Goal: Task Accomplishment & Management: Manage account settings

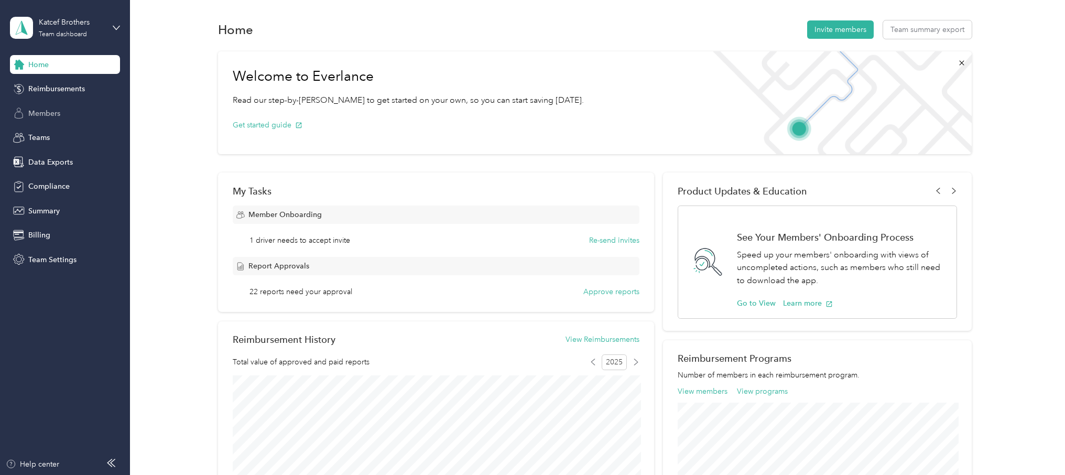
click at [47, 112] on span "Members" at bounding box center [44, 113] width 32 height 11
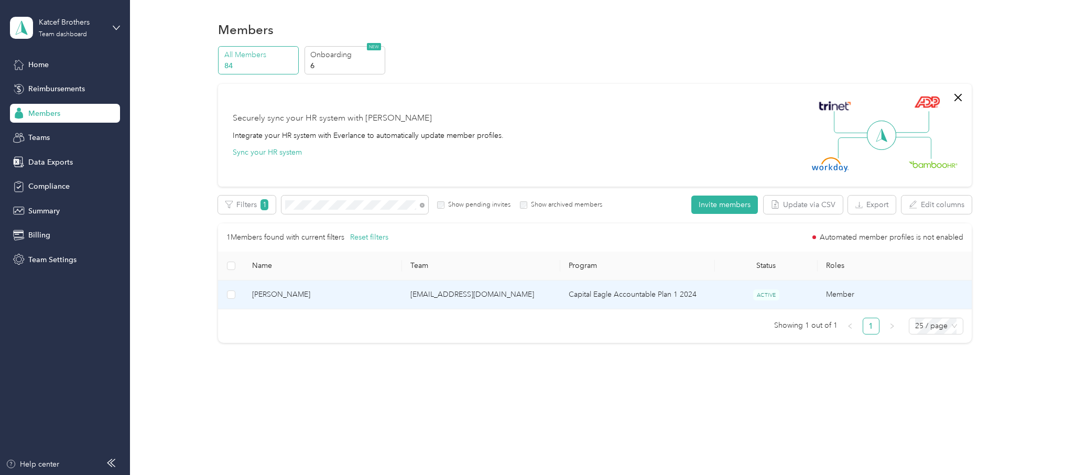
click at [451, 292] on td "[EMAIL_ADDRESS][DOMAIN_NAME]" at bounding box center [481, 294] width 158 height 29
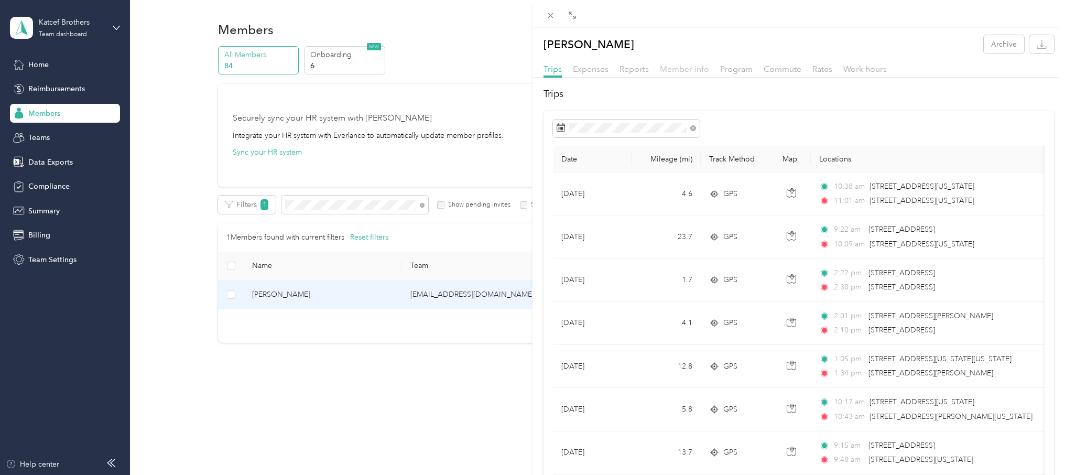
click at [691, 70] on span "Member info" at bounding box center [684, 69] width 49 height 10
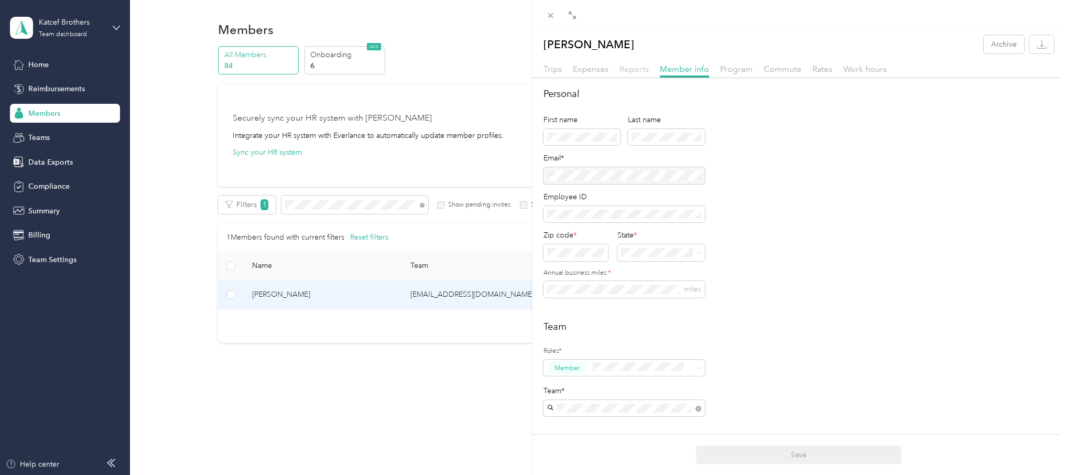
click at [633, 71] on span "Reports" at bounding box center [633, 69] width 29 height 10
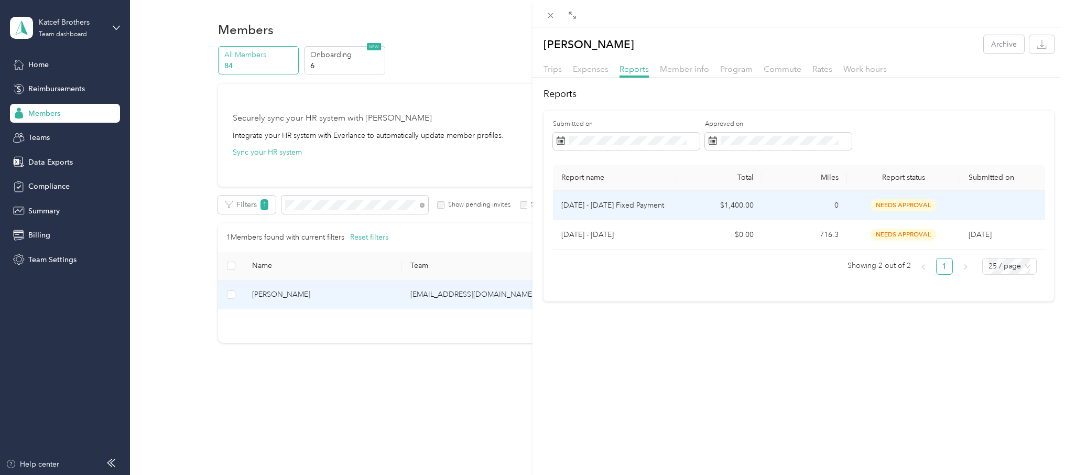
click at [784, 209] on td "0" at bounding box center [804, 205] width 85 height 29
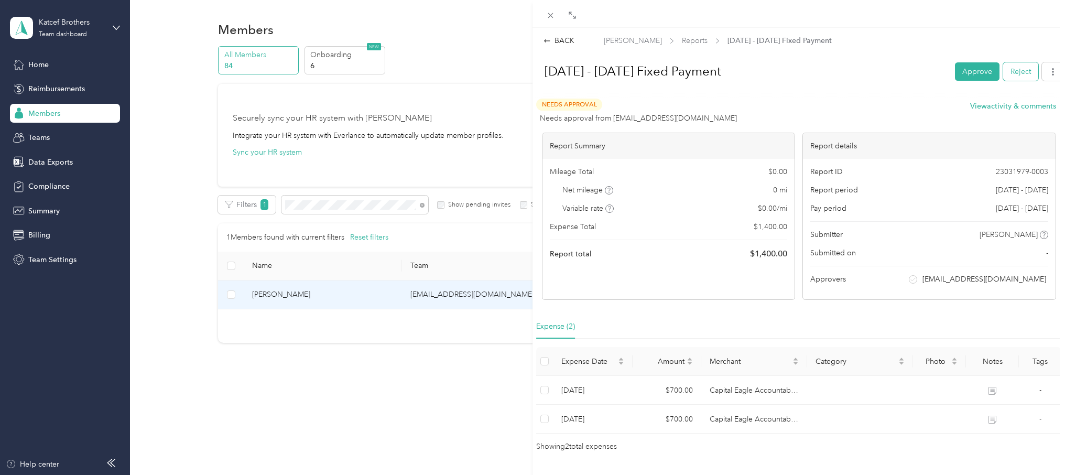
click at [1014, 71] on button "Reject" at bounding box center [1020, 71] width 35 height 18
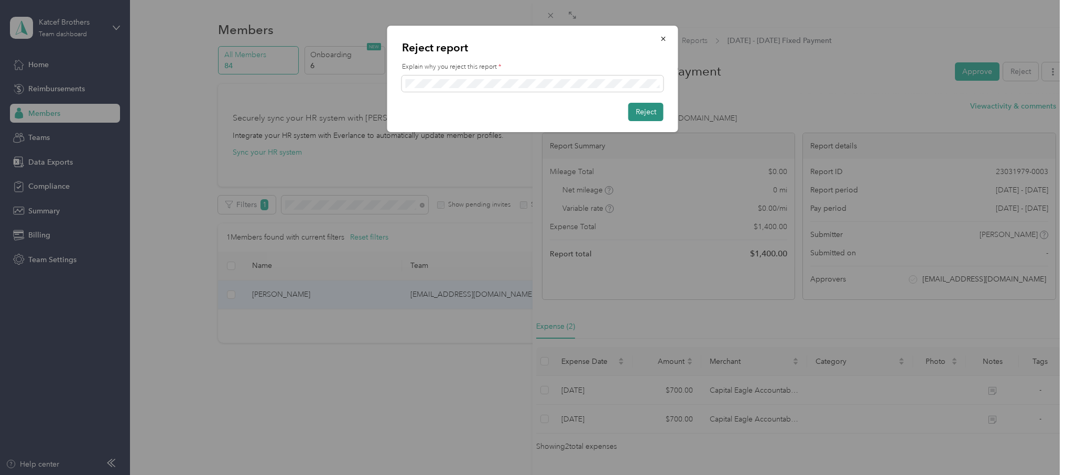
click at [645, 109] on button "Reject" at bounding box center [645, 112] width 35 height 18
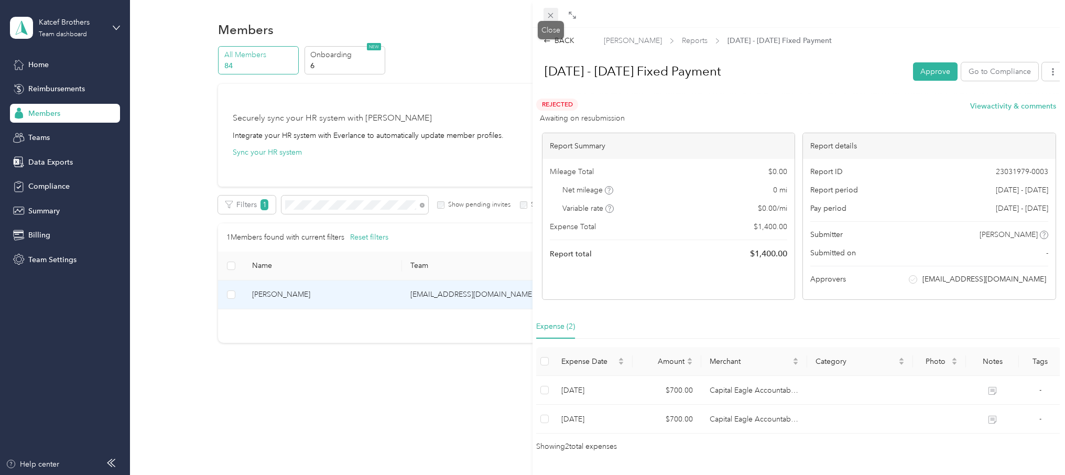
click at [550, 15] on icon at bounding box center [550, 15] width 5 height 5
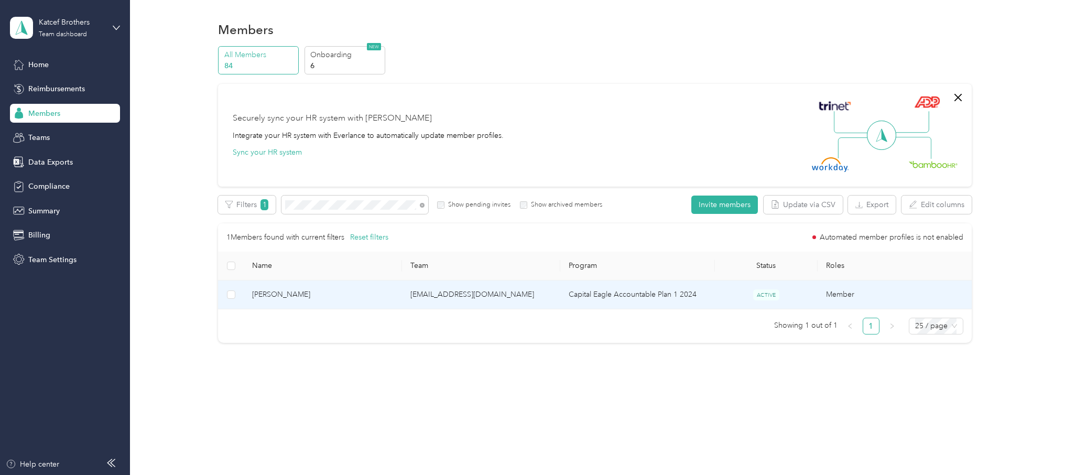
click at [443, 288] on td "[EMAIL_ADDRESS][DOMAIN_NAME]" at bounding box center [481, 294] width 158 height 29
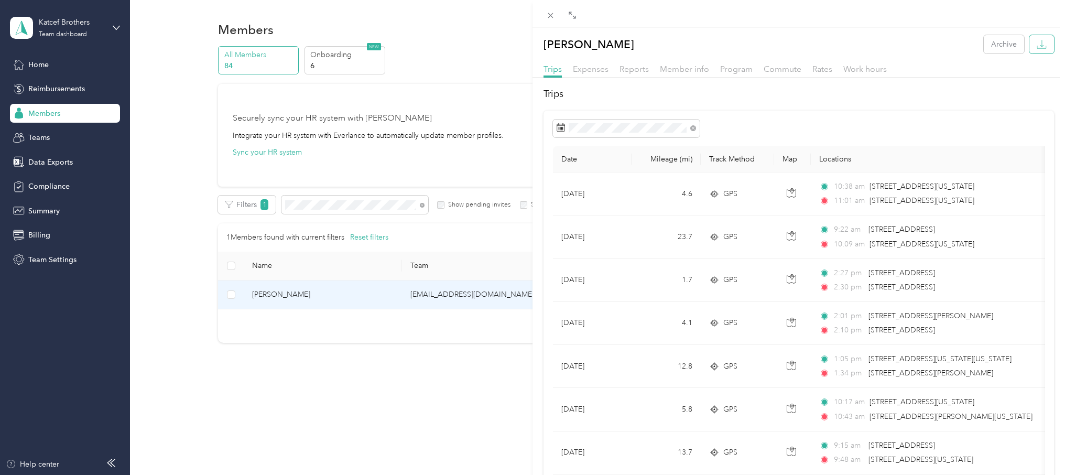
click at [1041, 45] on icon "button" at bounding box center [1041, 44] width 10 height 10
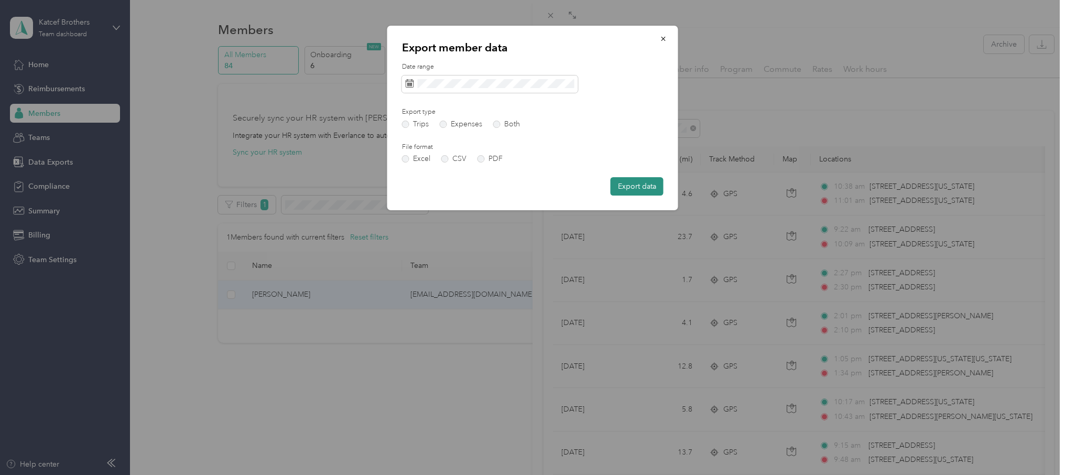
click at [639, 184] on button "Export data" at bounding box center [636, 186] width 53 height 18
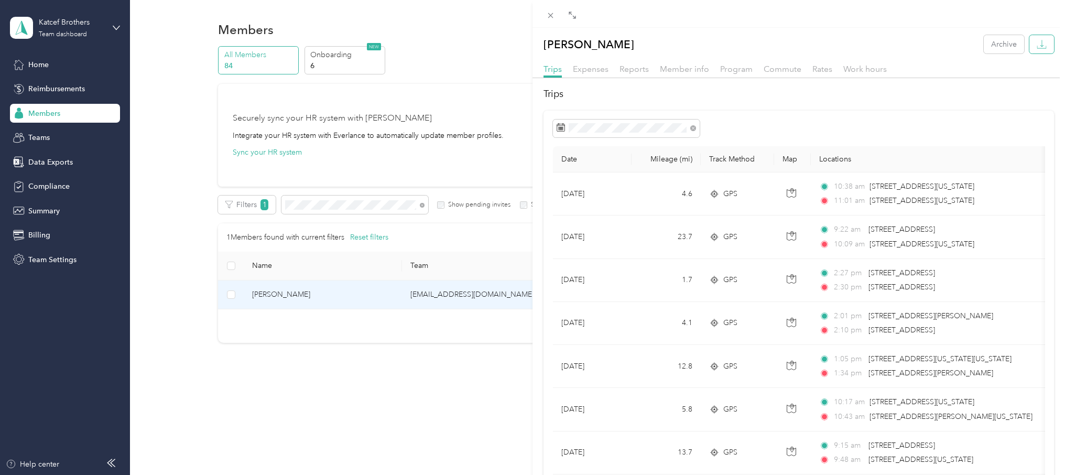
click at [1039, 47] on icon "button" at bounding box center [1041, 44] width 10 height 10
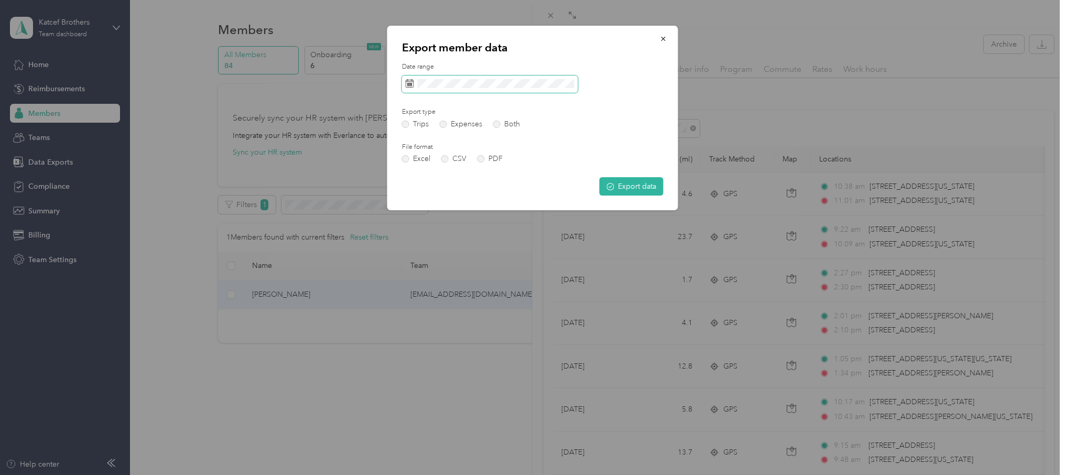
click at [410, 83] on icon at bounding box center [410, 83] width 8 height 8
click at [417, 86] on span at bounding box center [490, 84] width 176 height 18
click at [408, 83] on icon at bounding box center [410, 83] width 8 height 8
click at [416, 85] on span at bounding box center [490, 84] width 176 height 18
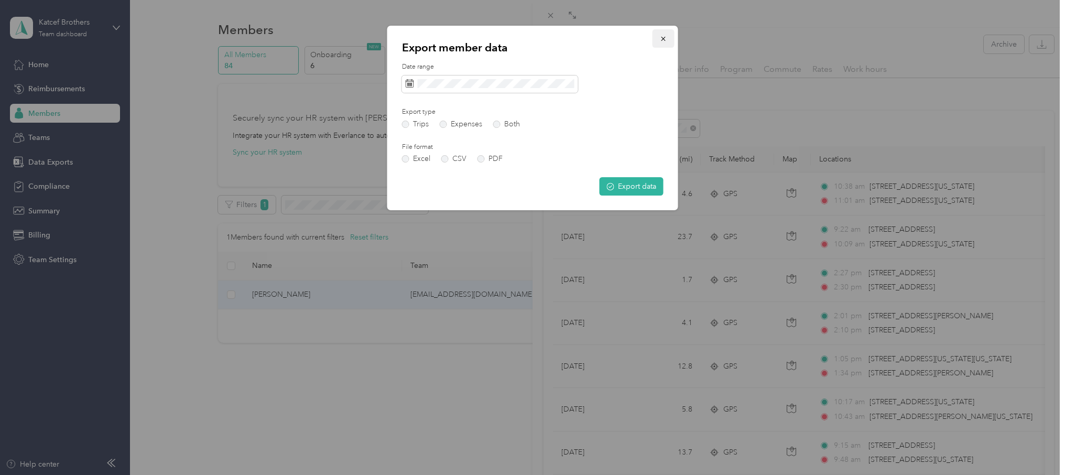
click at [662, 39] on icon "button" at bounding box center [663, 38] width 7 height 7
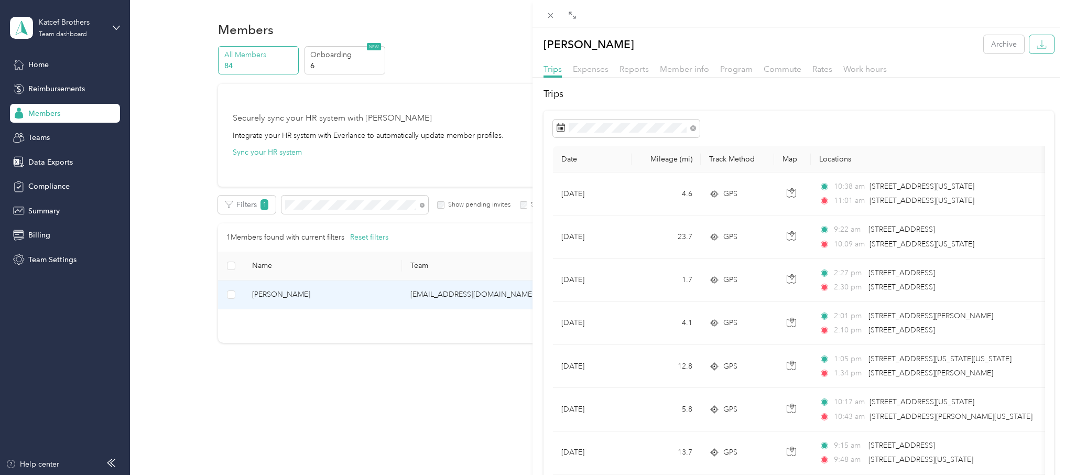
click at [1041, 44] on icon "button" at bounding box center [1041, 44] width 10 height 10
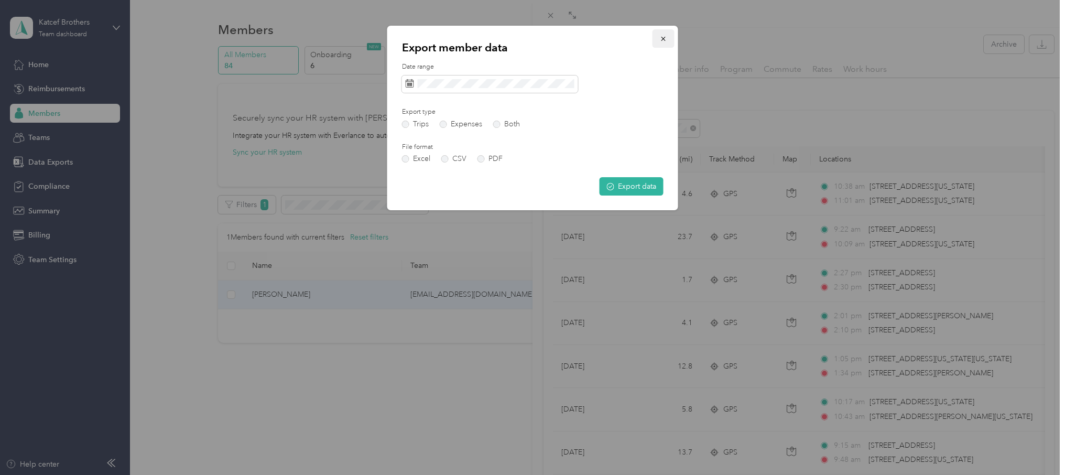
click at [663, 38] on icon "button" at bounding box center [663, 39] width 4 height 4
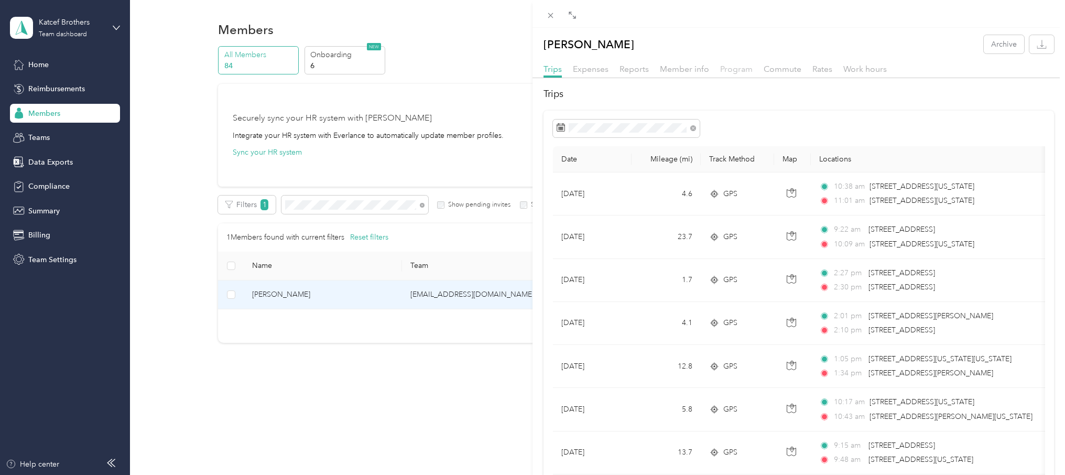
click at [741, 70] on span "Program" at bounding box center [736, 69] width 32 height 10
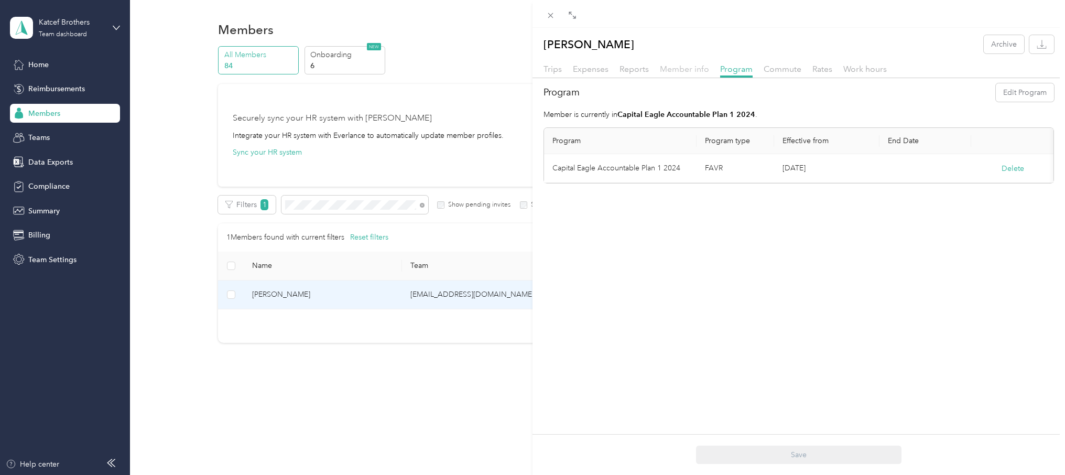
click at [672, 67] on span "Member info" at bounding box center [684, 69] width 49 height 10
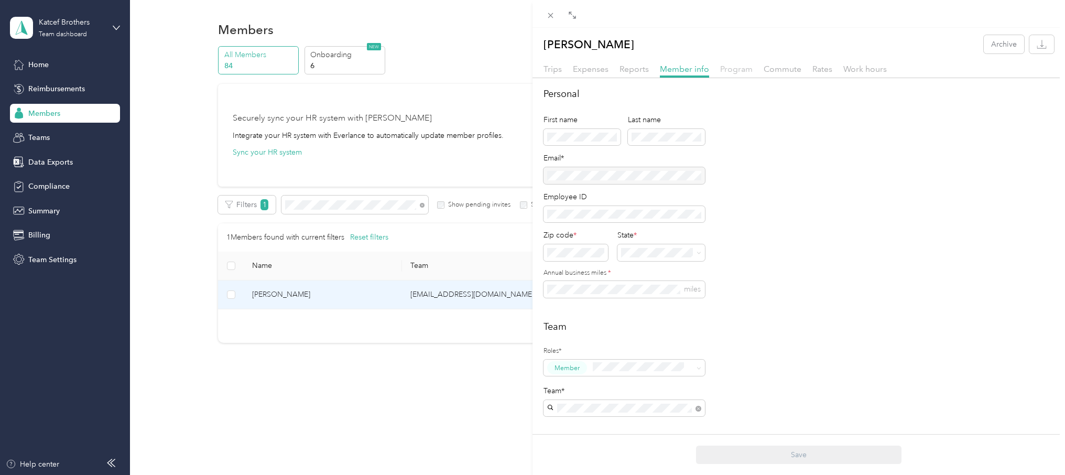
click at [733, 70] on span "Program" at bounding box center [736, 69] width 32 height 10
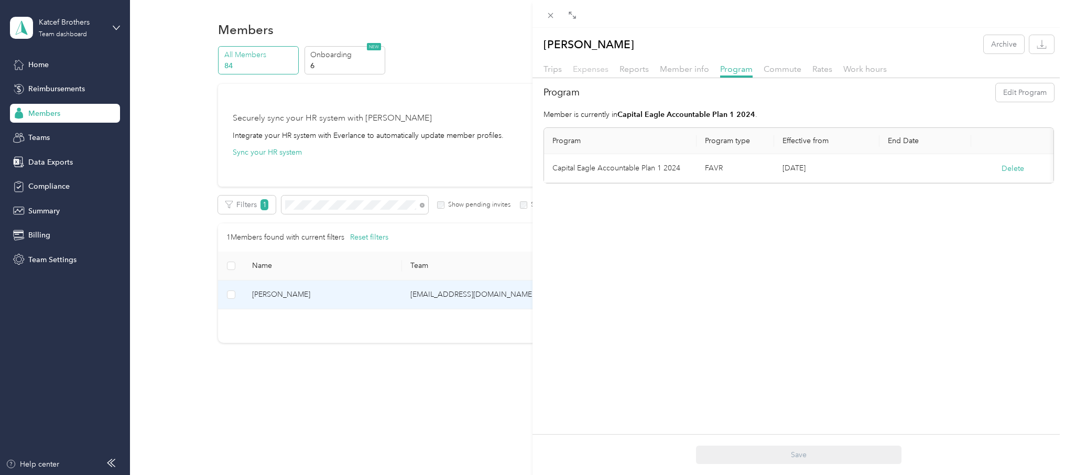
click at [596, 69] on span "Expenses" at bounding box center [591, 69] width 36 height 10
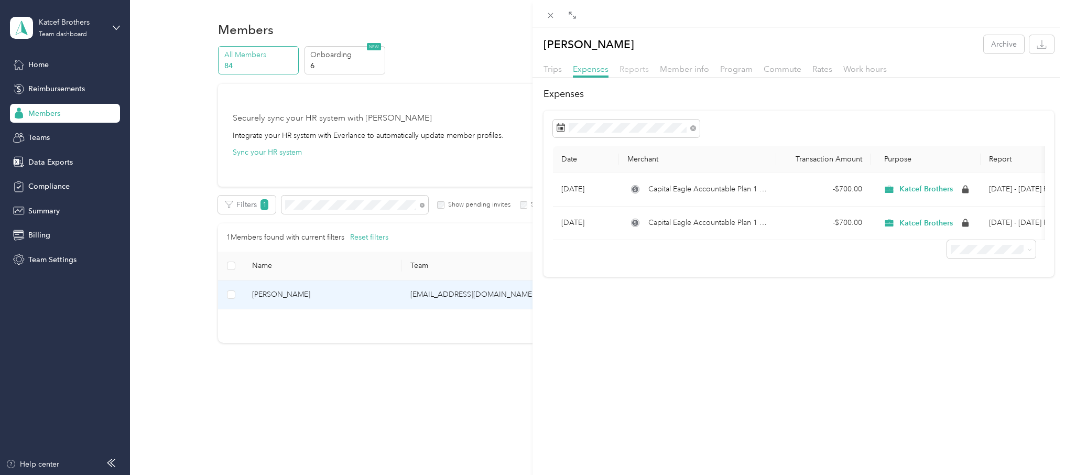
click at [630, 69] on span "Reports" at bounding box center [633, 69] width 29 height 10
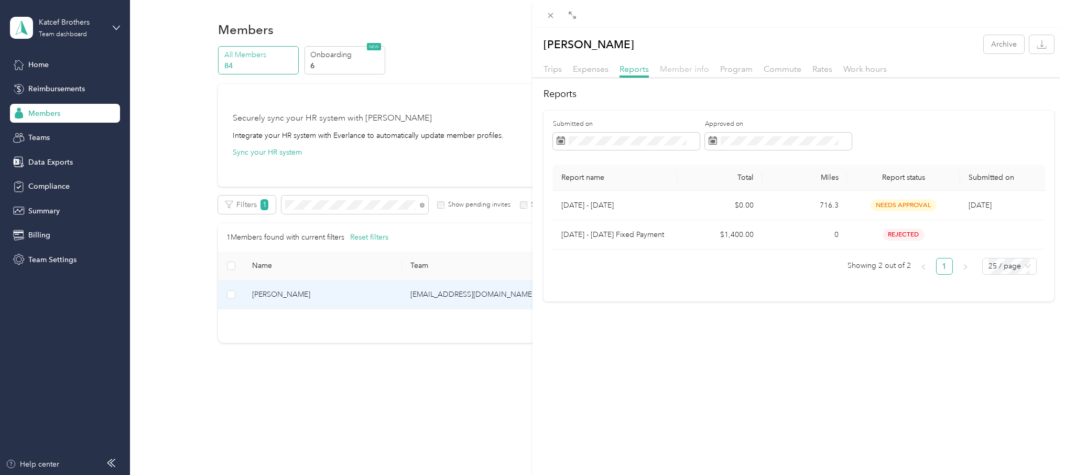
click at [675, 69] on span "Member info" at bounding box center [684, 69] width 49 height 10
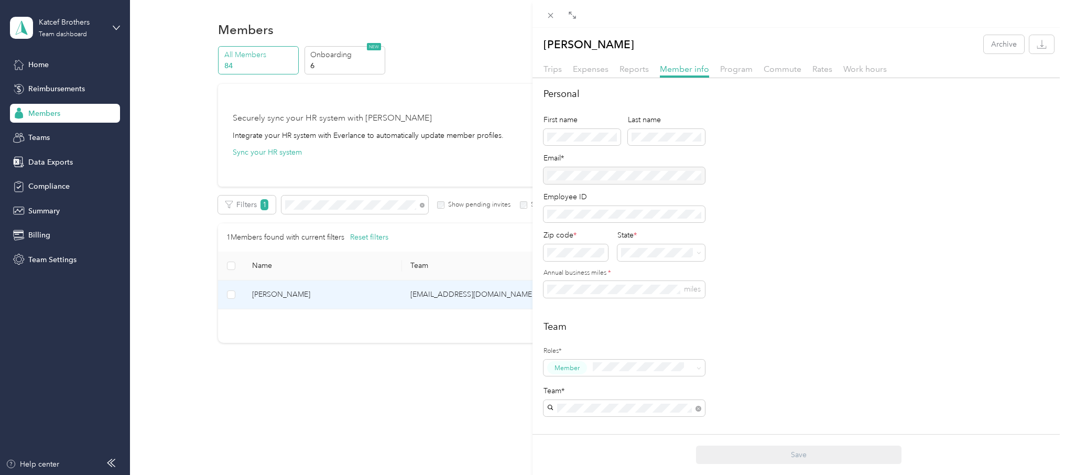
drag, startPoint x: 749, startPoint y: 386, endPoint x: 741, endPoint y: 443, distance: 57.7
click at [741, 444] on form "Personal First name Last name Email* Employee ID Zip code * State * Annual busi…" at bounding box center [798, 384] width 532 height 594
click at [730, 67] on span "Program" at bounding box center [736, 69] width 32 height 10
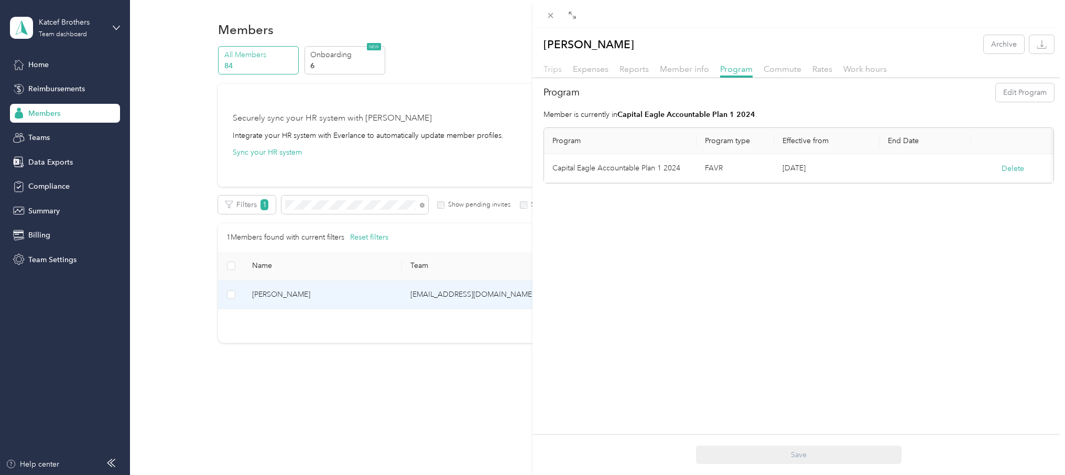
click at [556, 70] on span "Trips" at bounding box center [552, 69] width 18 height 10
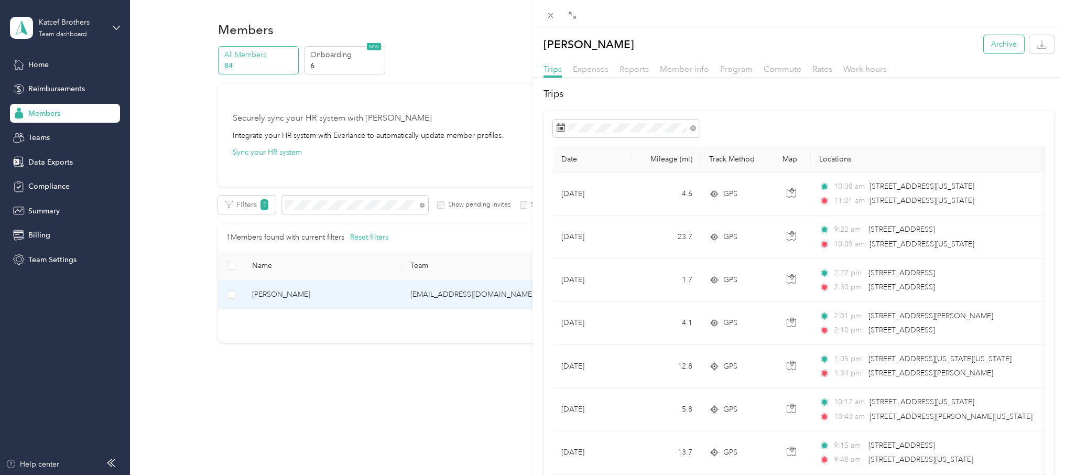
click at [1007, 46] on button "Archive" at bounding box center [1004, 44] width 40 height 18
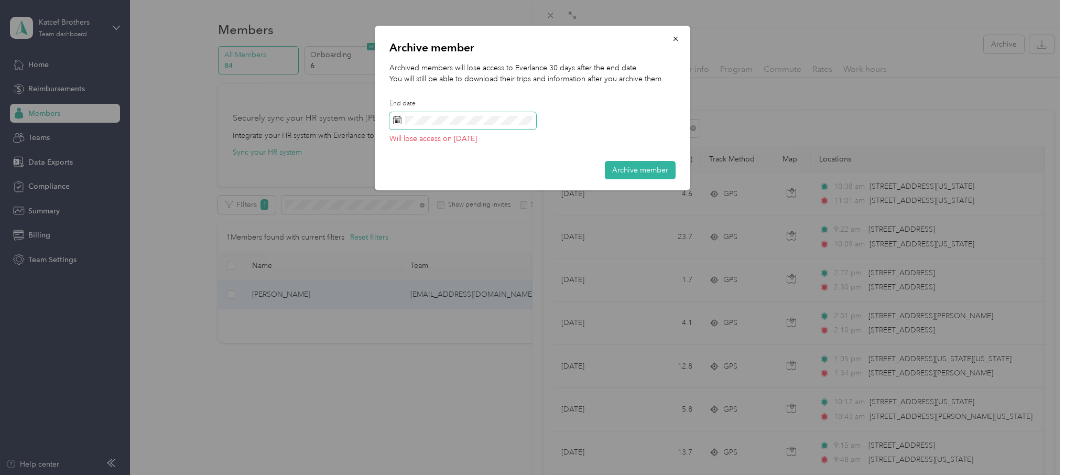
click at [397, 119] on icon at bounding box center [397, 120] width 8 height 8
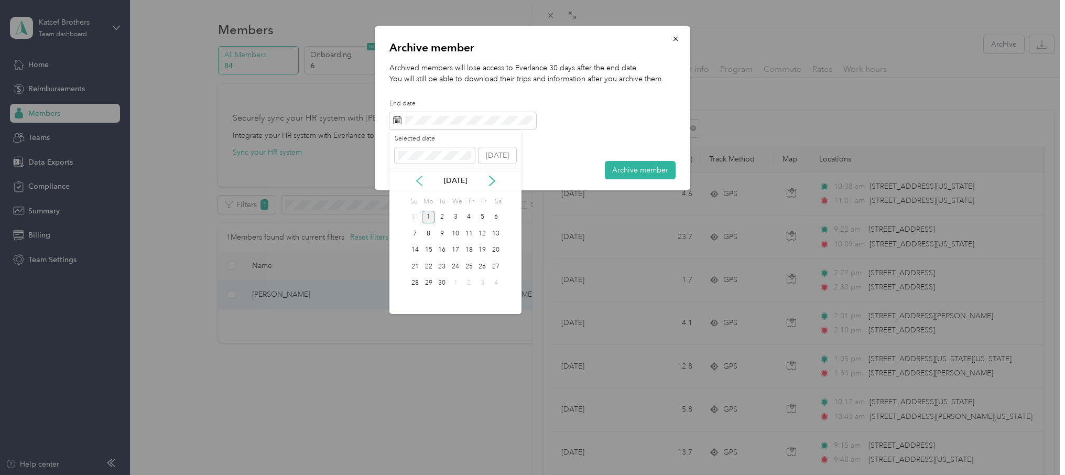
click at [421, 182] on icon at bounding box center [419, 181] width 10 height 10
click at [454, 282] on div "27" at bounding box center [456, 283] width 14 height 13
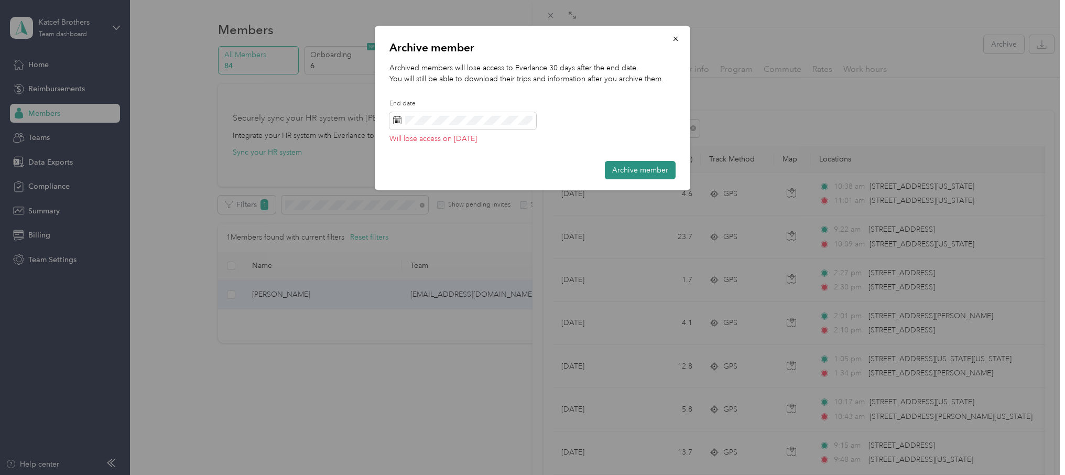
click at [642, 171] on button "Archive member" at bounding box center [640, 170] width 71 height 18
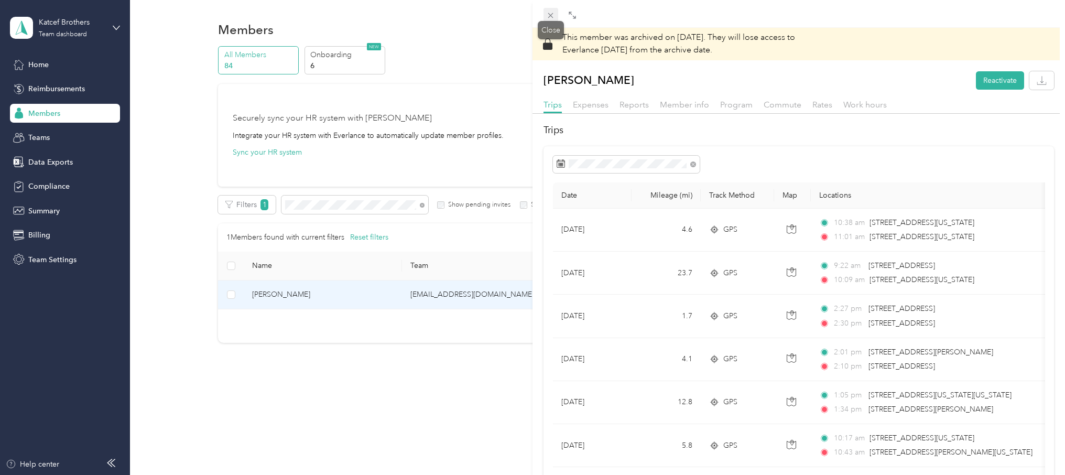
click at [551, 15] on icon at bounding box center [550, 15] width 9 height 9
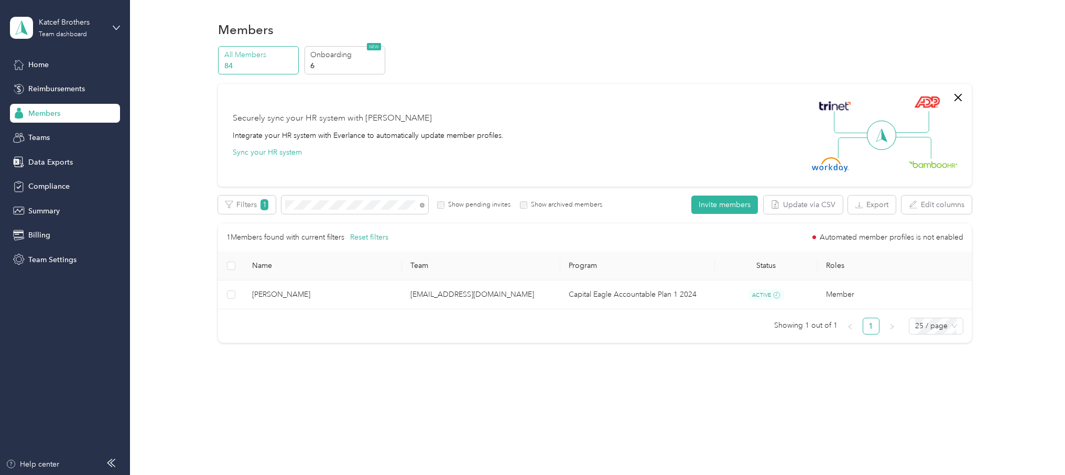
click at [49, 114] on span "Members" at bounding box center [44, 113] width 32 height 11
click at [41, 140] on span "Teams" at bounding box center [38, 137] width 21 height 11
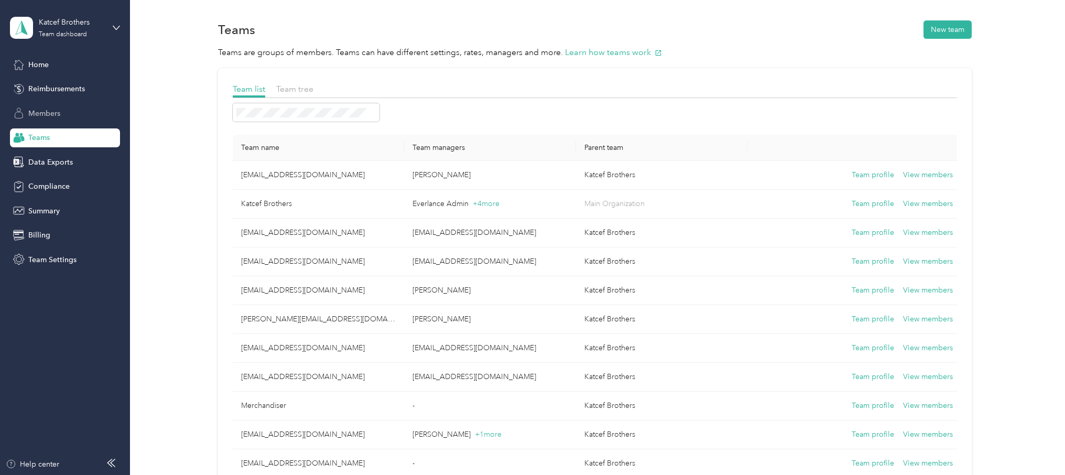
click at [46, 116] on span "Members" at bounding box center [44, 113] width 32 height 11
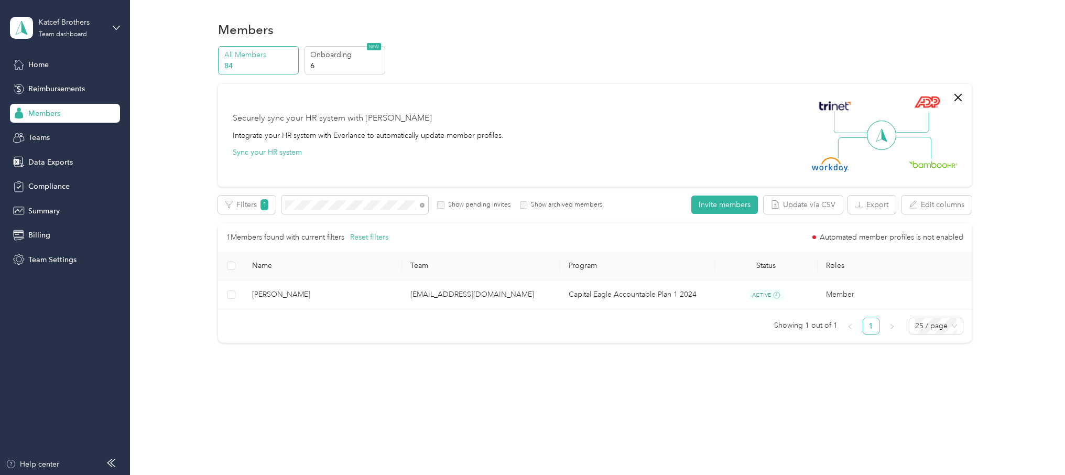
click at [47, 109] on span "Members" at bounding box center [44, 113] width 32 height 11
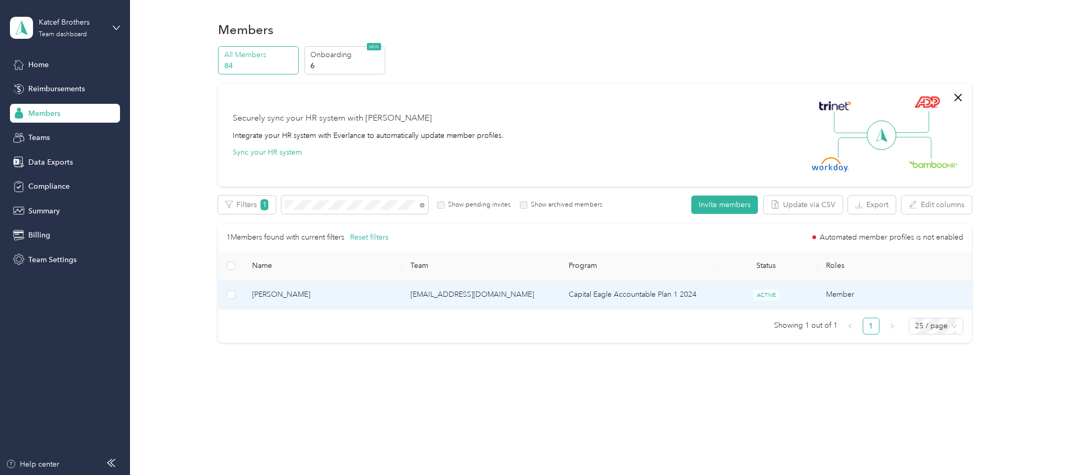
click at [449, 296] on td "[EMAIL_ADDRESS][DOMAIN_NAME]" at bounding box center [481, 294] width 158 height 29
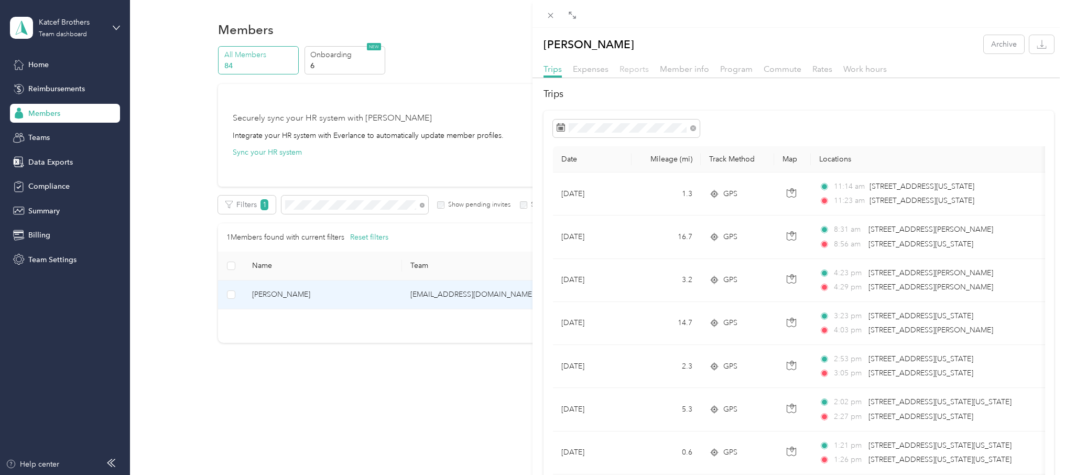
click at [633, 69] on span "Reports" at bounding box center [633, 69] width 29 height 10
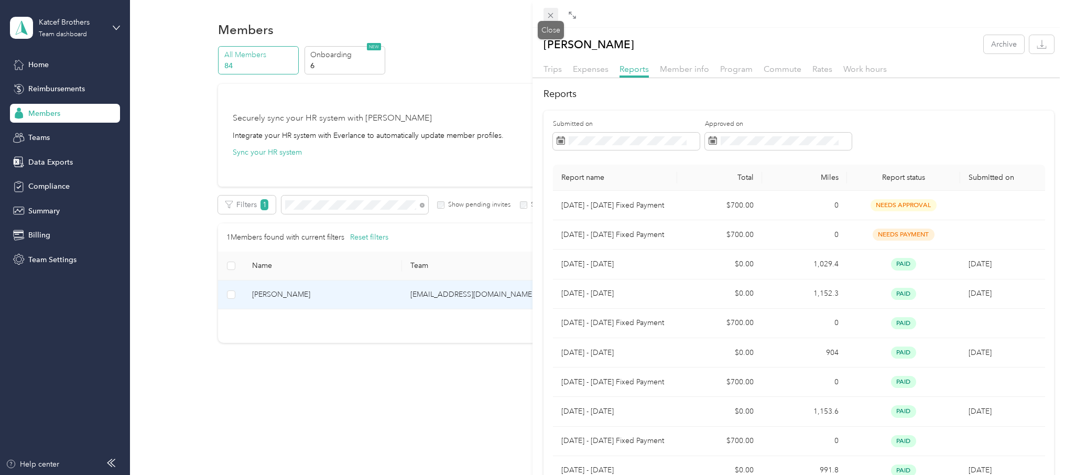
click at [551, 14] on icon at bounding box center [550, 15] width 9 height 9
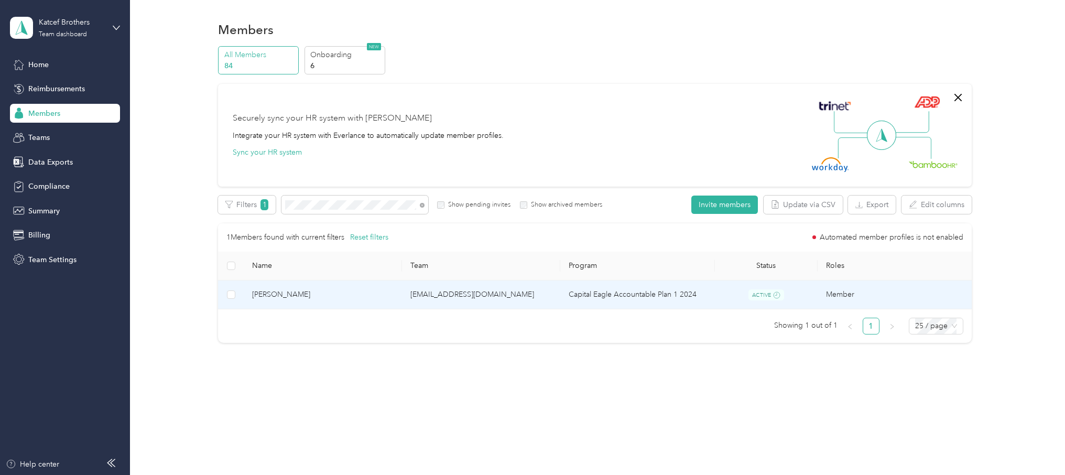
click at [493, 292] on td "[EMAIL_ADDRESS][DOMAIN_NAME]" at bounding box center [481, 294] width 158 height 29
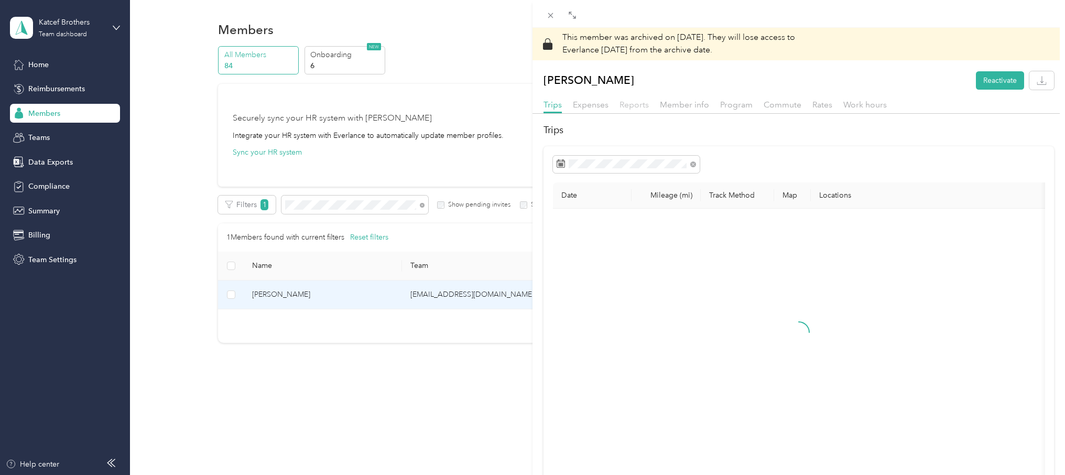
click at [633, 106] on span "Reports" at bounding box center [633, 105] width 29 height 10
